Goal: Information Seeking & Learning: Check status

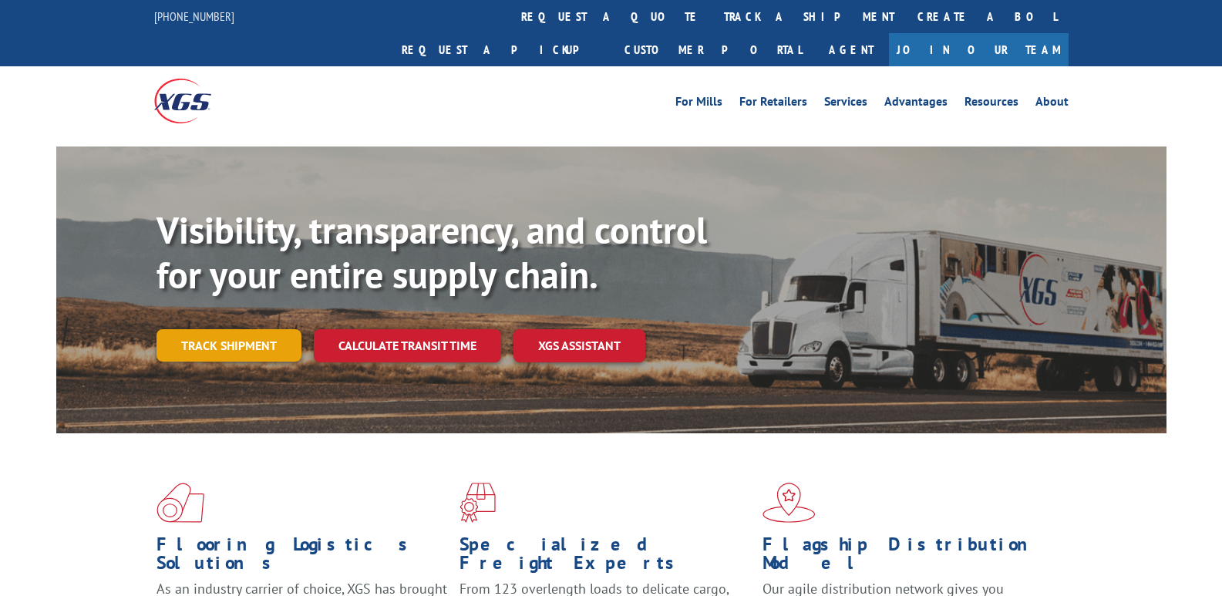
click at [230, 329] on link "Track shipment" at bounding box center [228, 345] width 145 height 32
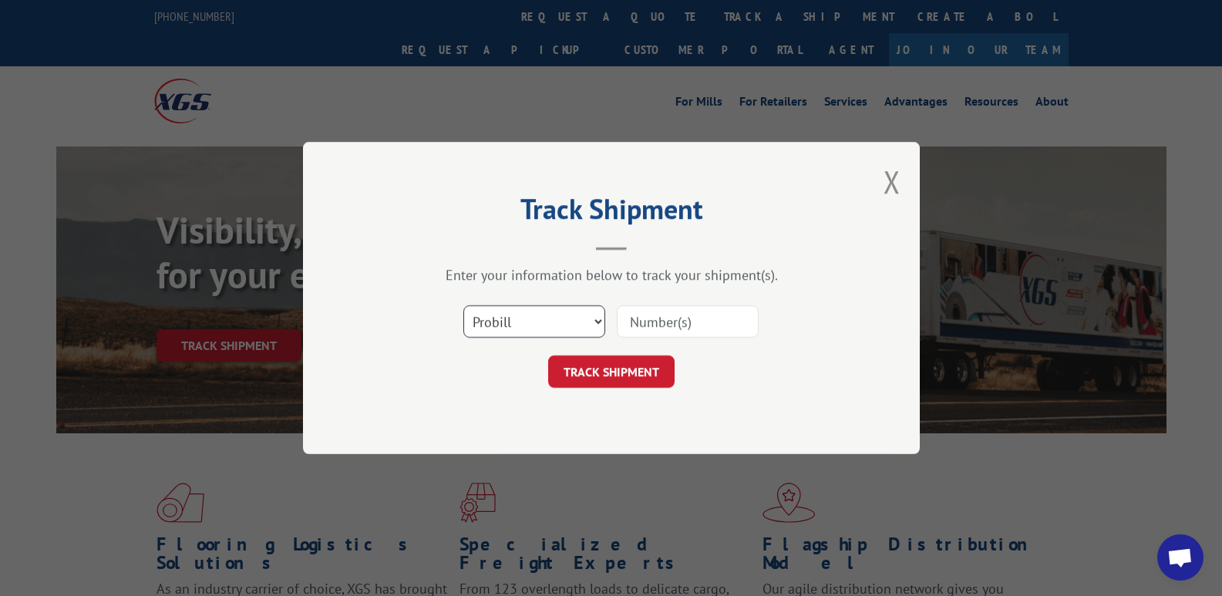
click at [587, 318] on select "Select category... Probill BOL PO" at bounding box center [534, 321] width 142 height 32
select select "bol"
click at [463, 305] on select "Select category... Probill BOL PO" at bounding box center [534, 321] width 142 height 32
click at [632, 321] on input at bounding box center [688, 321] width 142 height 32
paste input "TFD-040331.A"
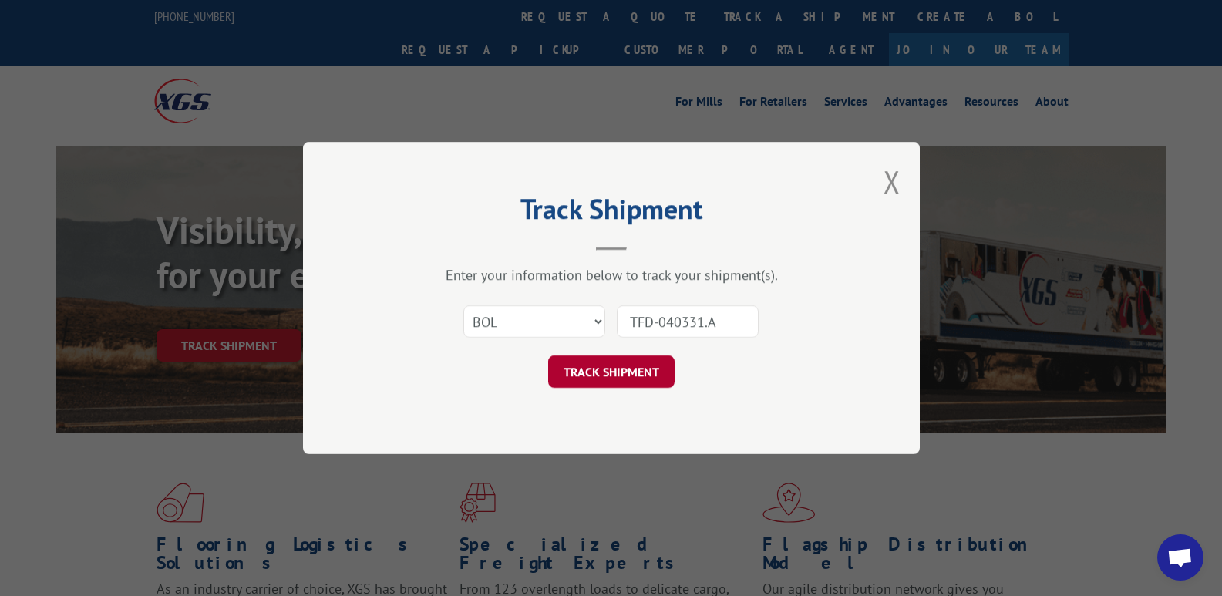
type input "TFD-040331.A"
click at [617, 372] on button "TRACK SHIPMENT" at bounding box center [611, 371] width 126 height 32
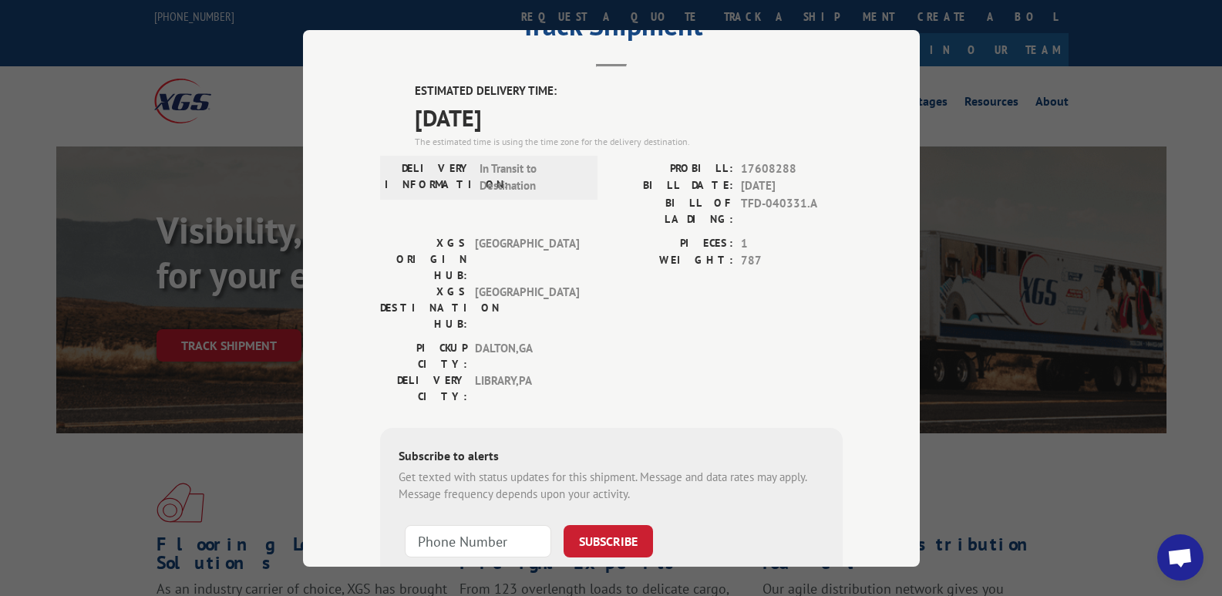
scroll to position [77, 0]
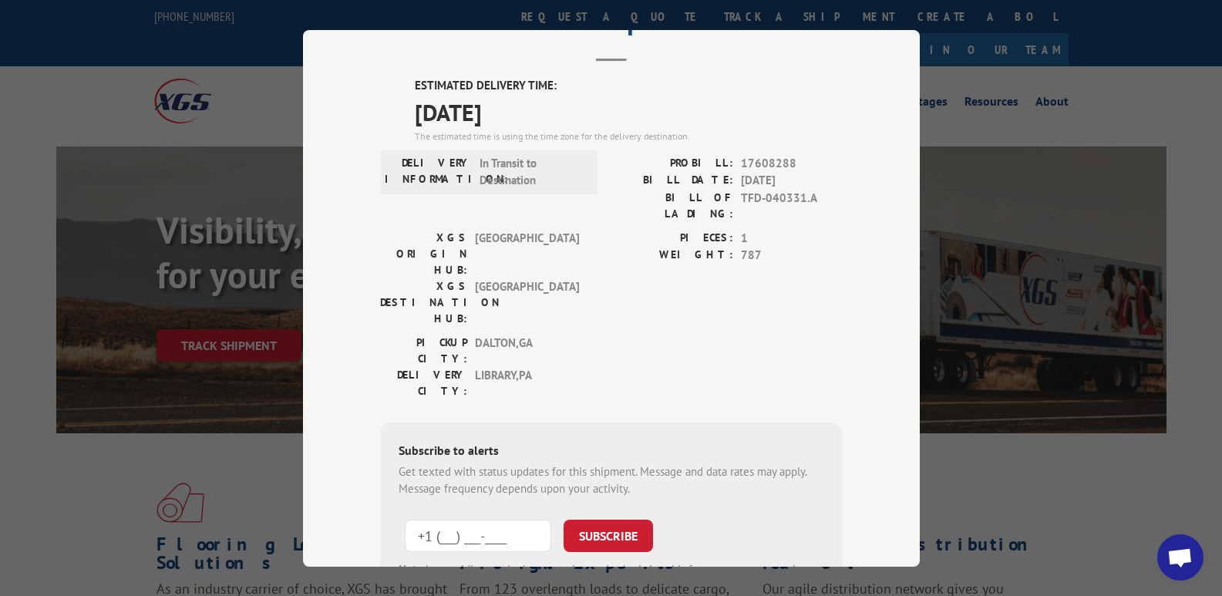
click at [449, 519] on input "+1 (___) ___-____" at bounding box center [478, 535] width 146 height 32
type input "[PHONE_NUMBER]"
click at [615, 519] on button "SUBSCRIBE" at bounding box center [608, 535] width 89 height 32
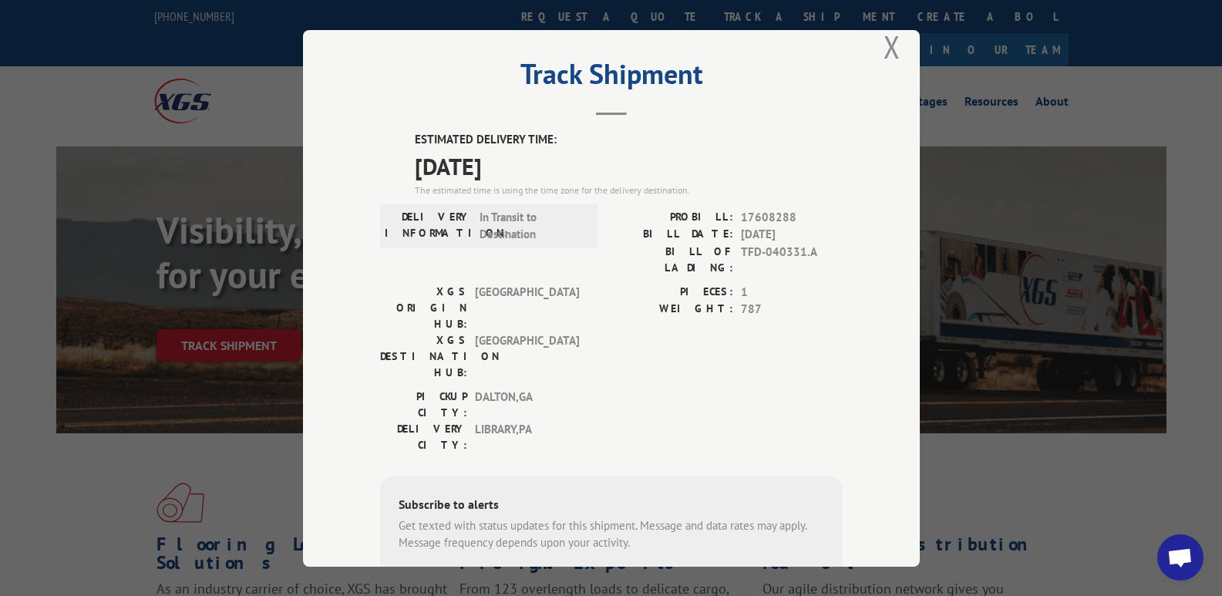
scroll to position [22, 0]
click at [887, 58] on button "Close modal" at bounding box center [891, 48] width 17 height 41
